Goal: Task Accomplishment & Management: Use online tool/utility

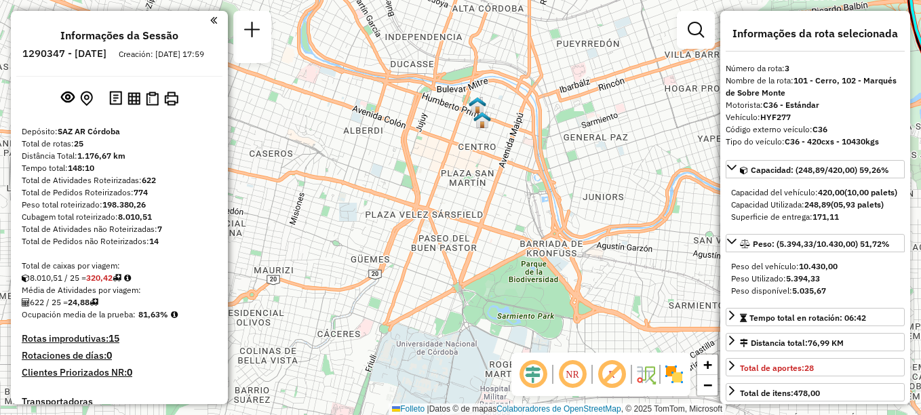
select select "**********"
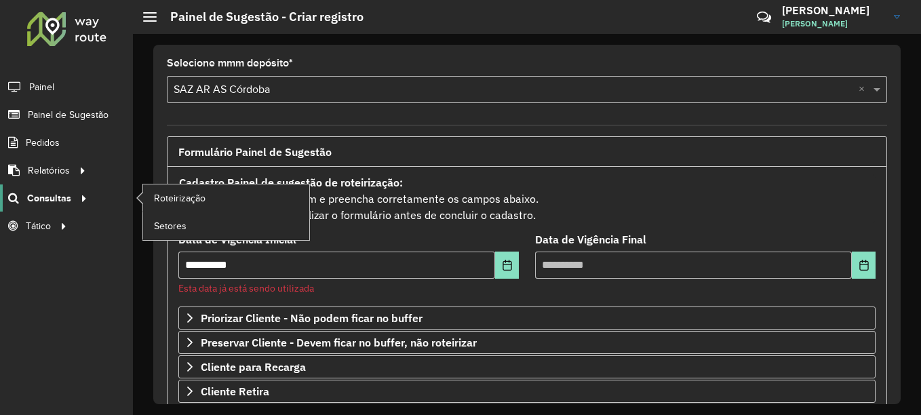
scroll to position [409, 0]
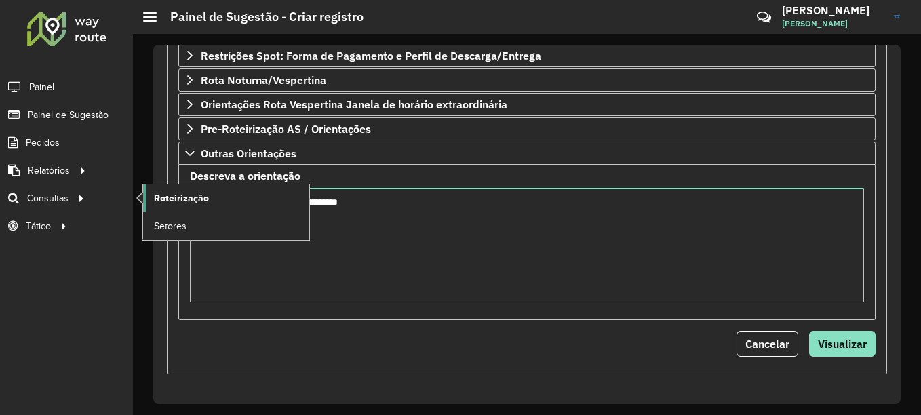
click at [174, 198] on span "Roteirização" at bounding box center [181, 198] width 55 height 14
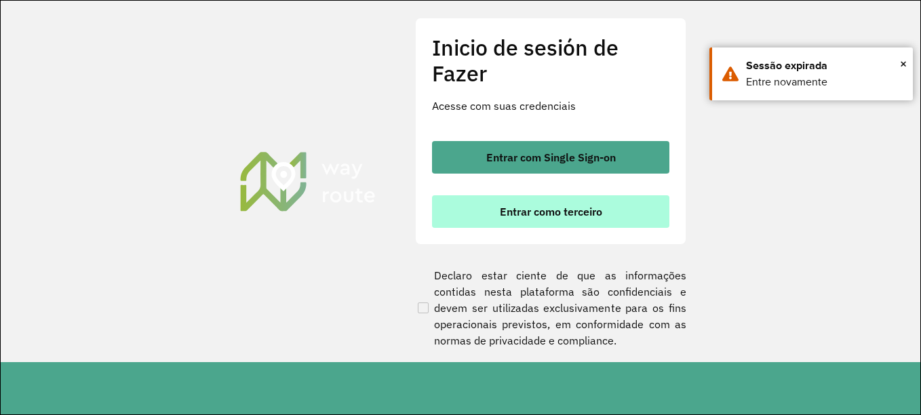
click at [493, 214] on button "Entrar como terceiro" at bounding box center [550, 211] width 237 height 33
